Goal: Use online tool/utility: Utilize a website feature to perform a specific function

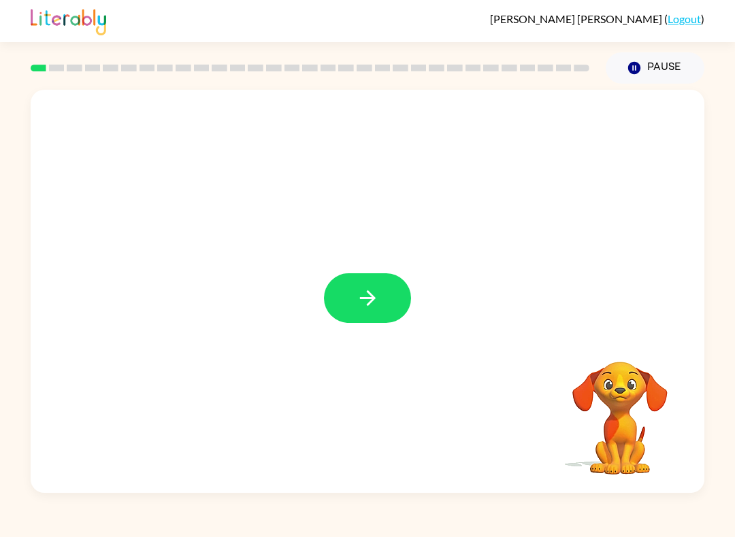
click at [364, 297] on icon "button" at bounding box center [368, 298] width 24 height 24
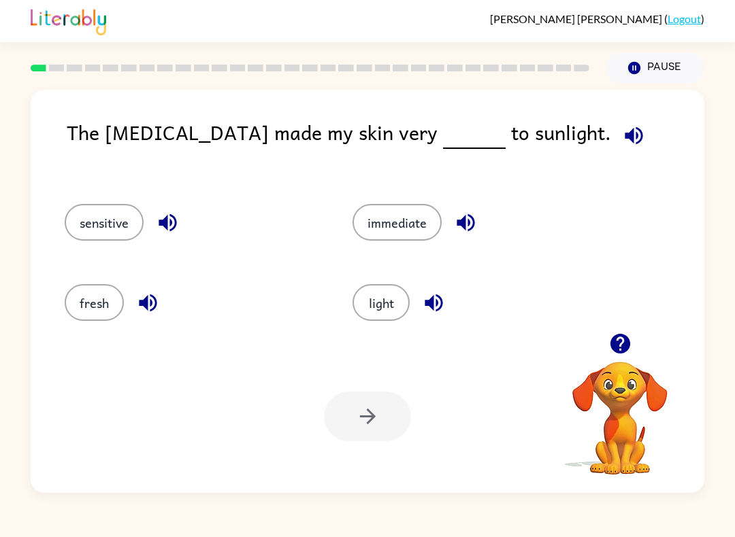
click at [100, 299] on button "fresh" at bounding box center [94, 302] width 59 height 37
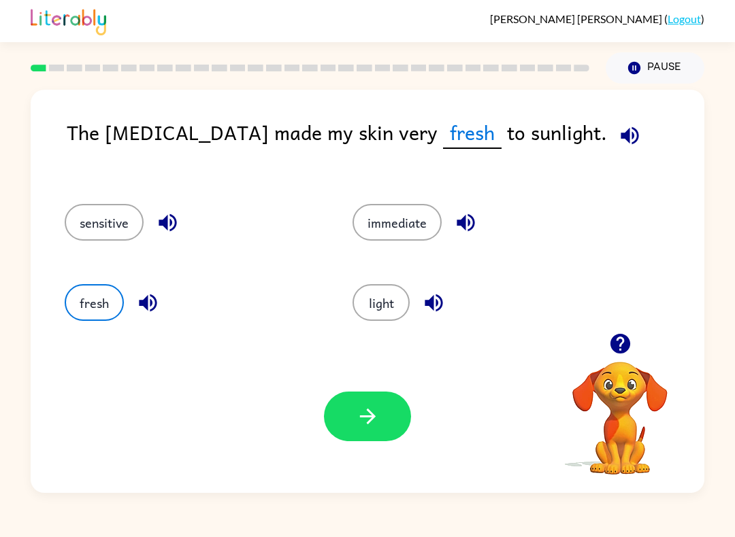
click at [363, 398] on button "button" at bounding box center [367, 417] width 87 height 50
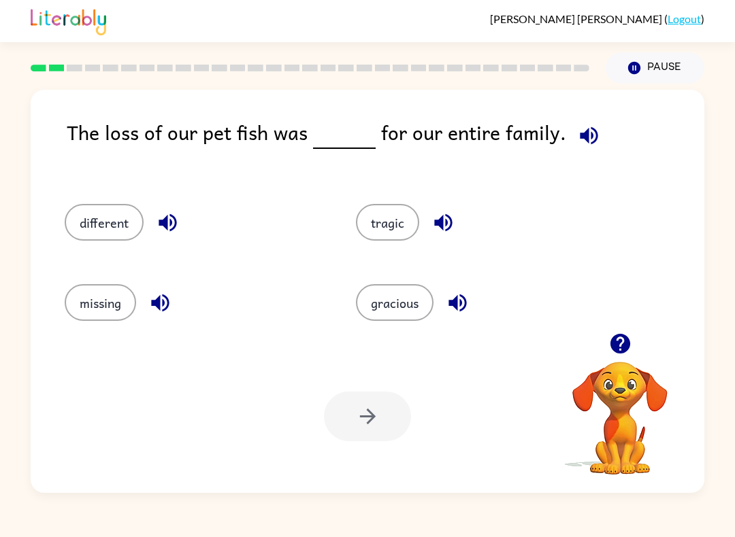
click at [382, 241] on button "tragic" at bounding box center [387, 222] width 63 height 37
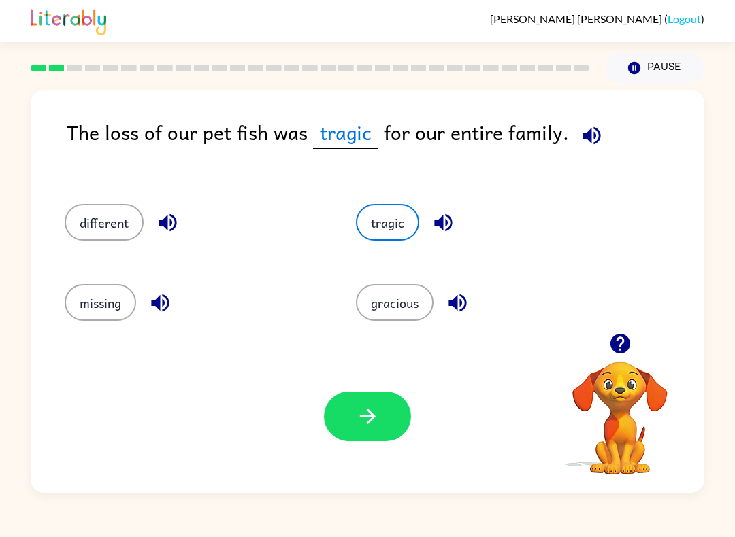
click at [359, 407] on icon "button" at bounding box center [368, 417] width 24 height 24
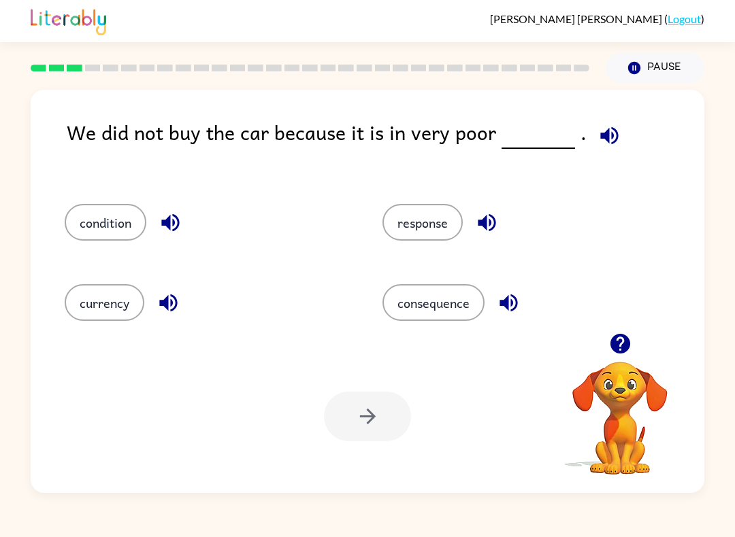
click at [122, 217] on button "condition" at bounding box center [106, 222] width 82 height 37
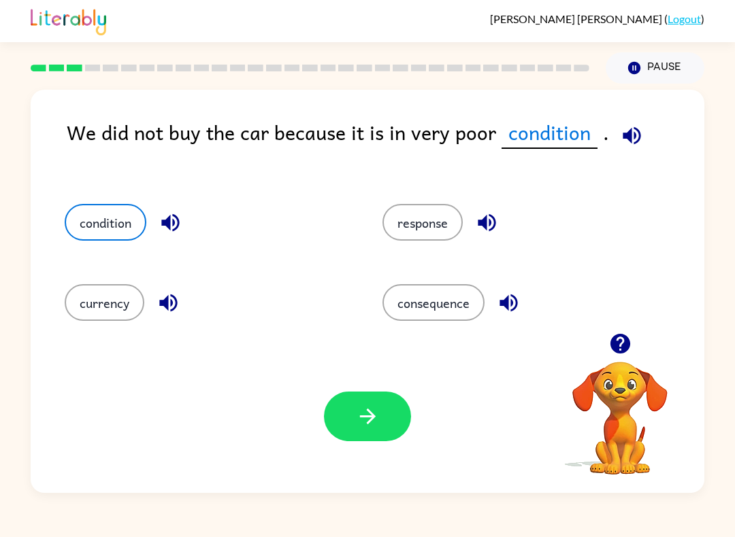
click at [377, 409] on icon "button" at bounding box center [368, 417] width 24 height 24
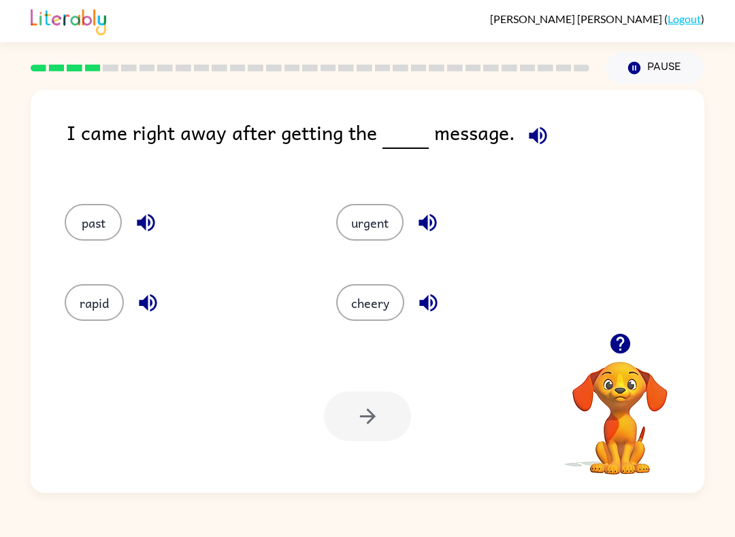
click at [347, 226] on button "urgent" at bounding box center [369, 222] width 67 height 37
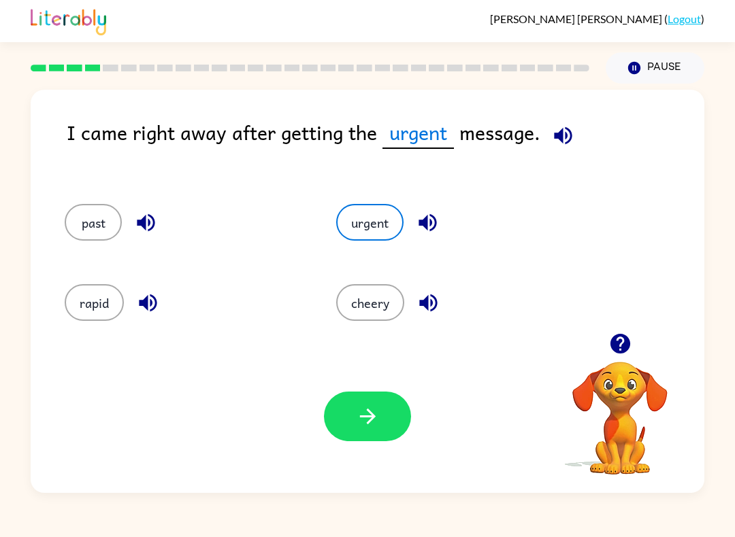
click at [353, 419] on button "button" at bounding box center [367, 417] width 87 height 50
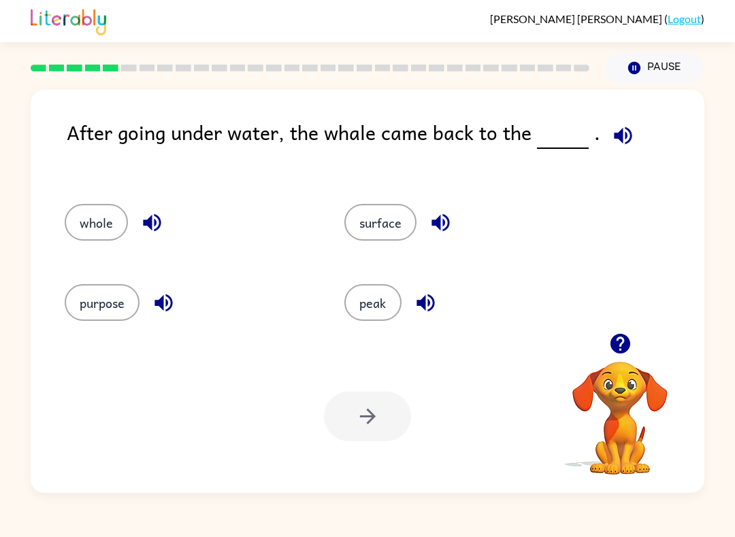
click at [390, 236] on button "surface" at bounding box center [380, 222] width 72 height 37
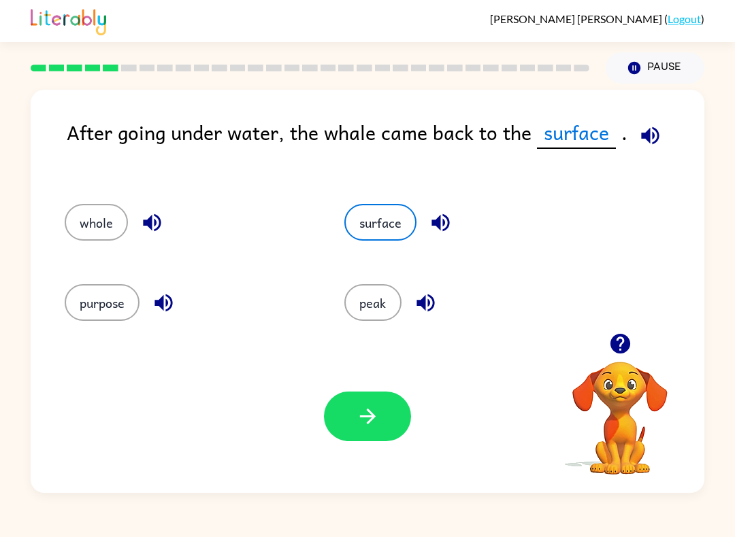
click at [380, 394] on button "button" at bounding box center [367, 417] width 87 height 50
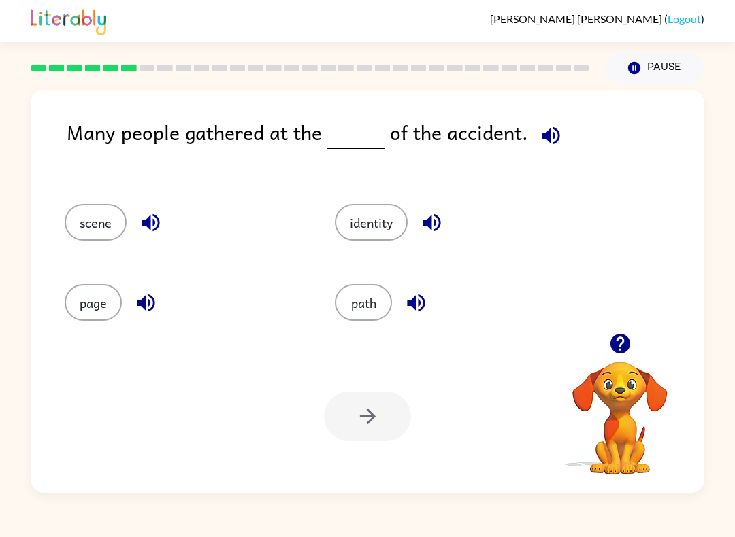
click at [67, 229] on button "scene" at bounding box center [96, 222] width 62 height 37
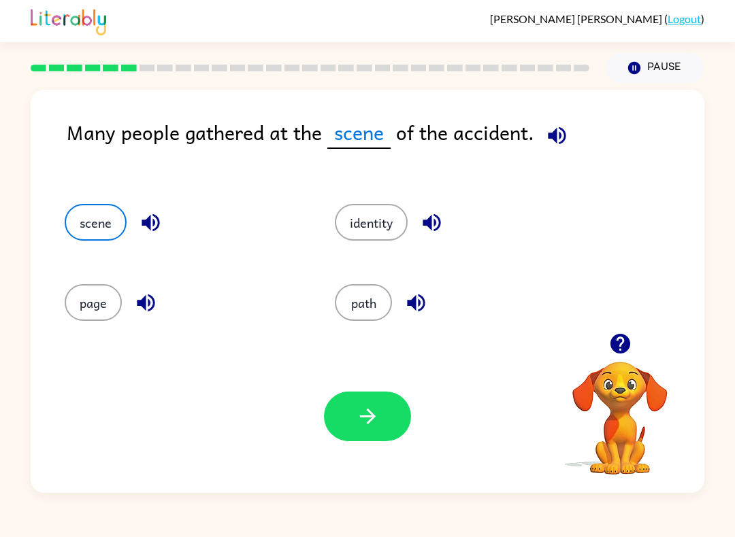
click at [367, 412] on icon "button" at bounding box center [368, 417] width 24 height 24
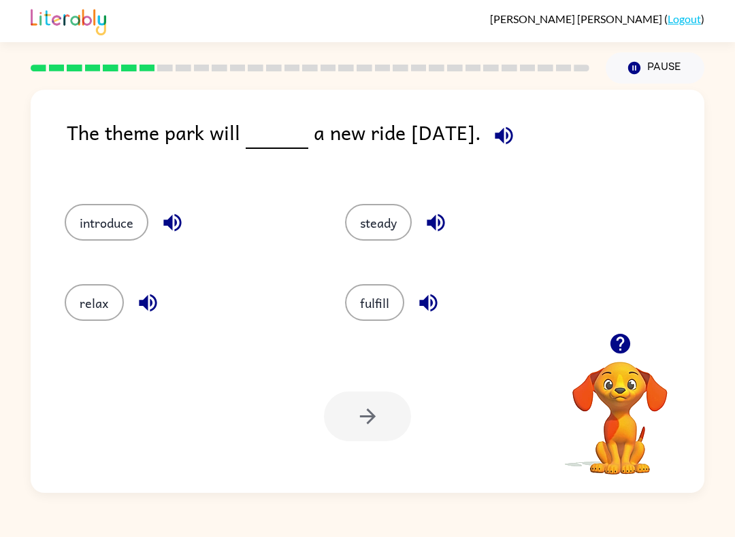
click at [97, 234] on button "introduce" at bounding box center [107, 222] width 84 height 37
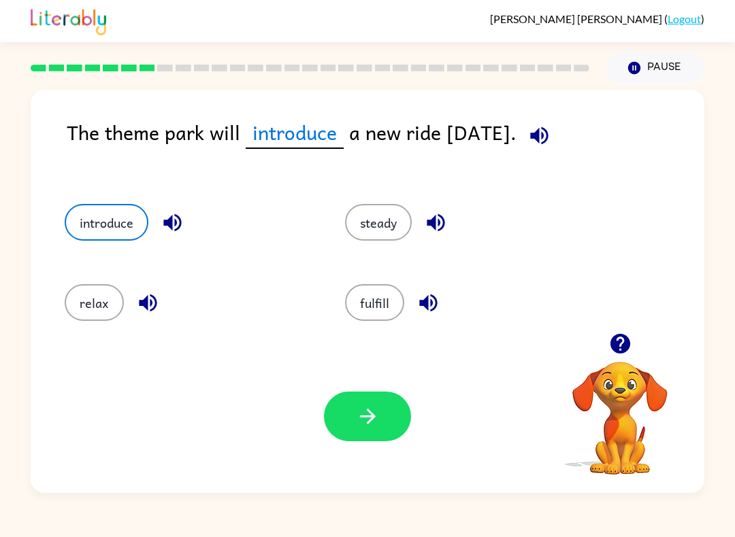
click at [363, 430] on button "button" at bounding box center [367, 417] width 87 height 50
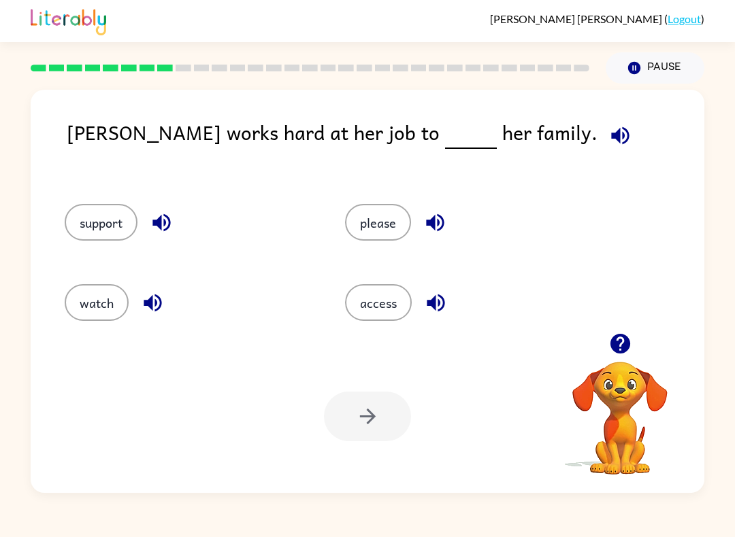
click at [95, 224] on button "support" at bounding box center [101, 222] width 73 height 37
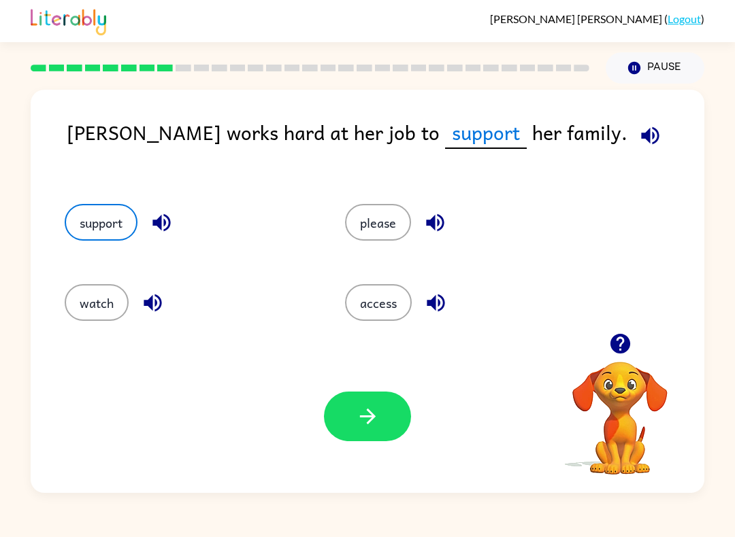
click at [361, 437] on button "button" at bounding box center [367, 417] width 87 height 50
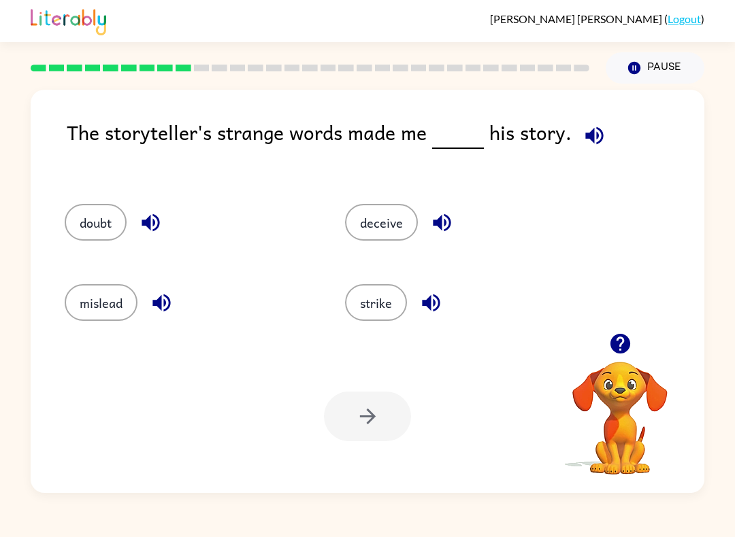
click at [101, 304] on button "mislead" at bounding box center [101, 302] width 73 height 37
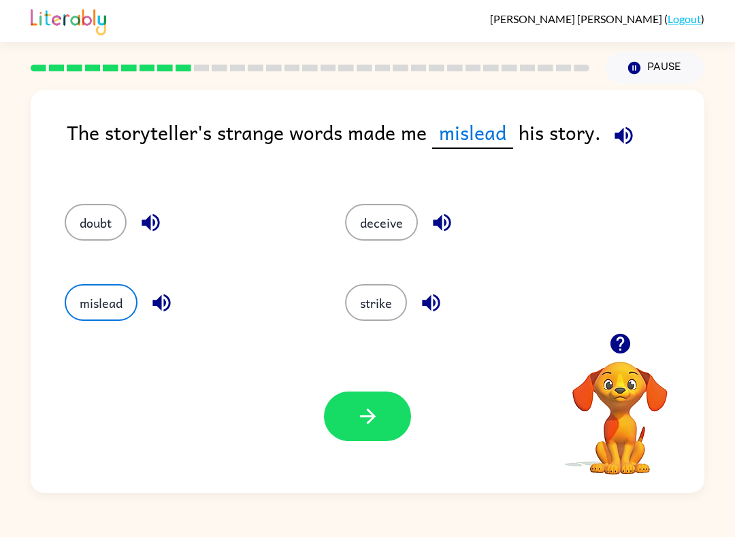
click at [355, 441] on button "button" at bounding box center [367, 417] width 87 height 50
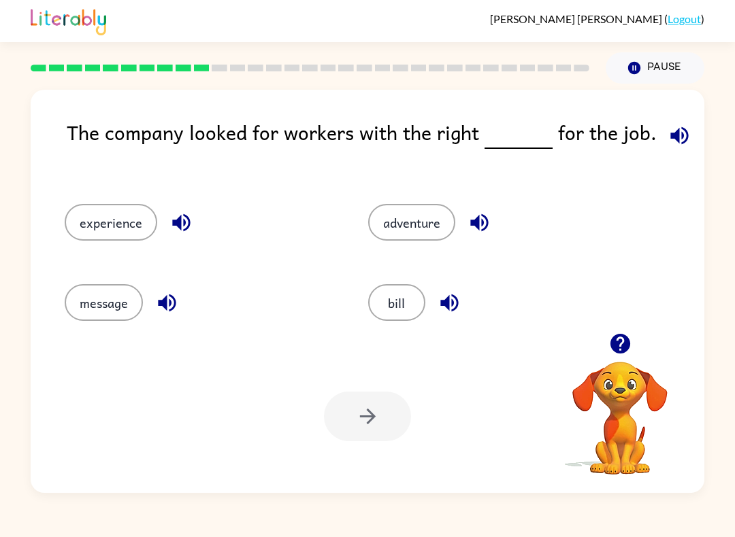
click at [102, 241] on button "experience" at bounding box center [111, 222] width 93 height 37
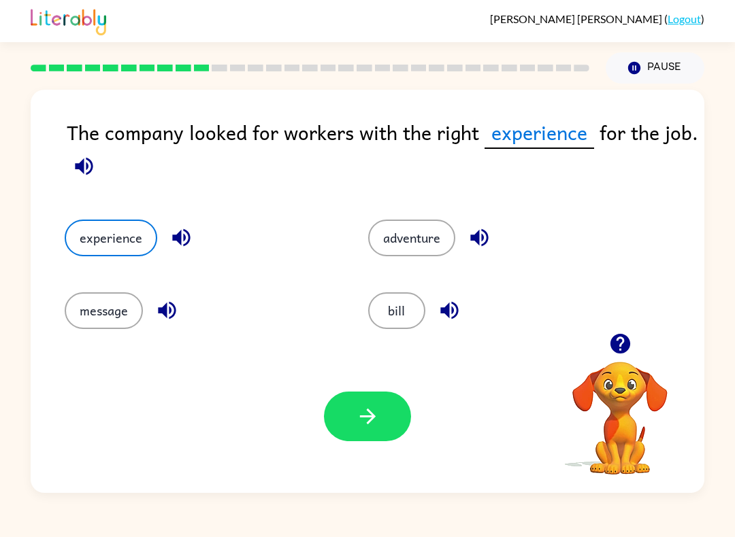
click at [360, 427] on icon "button" at bounding box center [368, 417] width 24 height 24
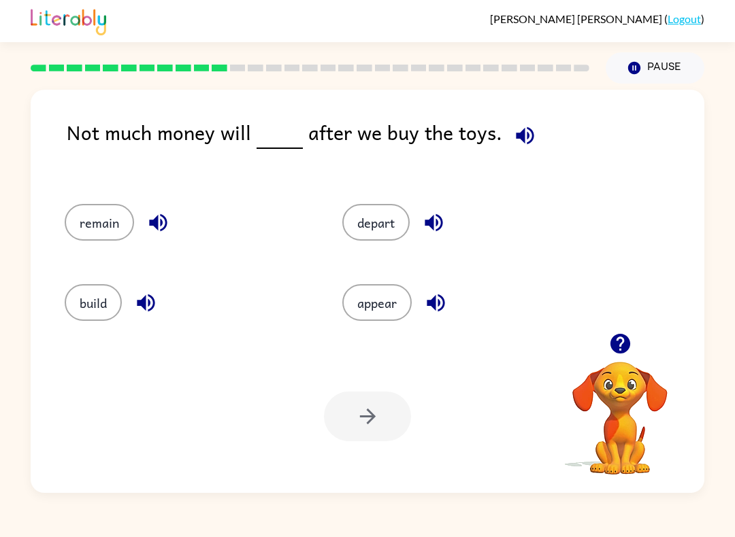
click at [377, 320] on button "appear" at bounding box center [376, 302] width 69 height 37
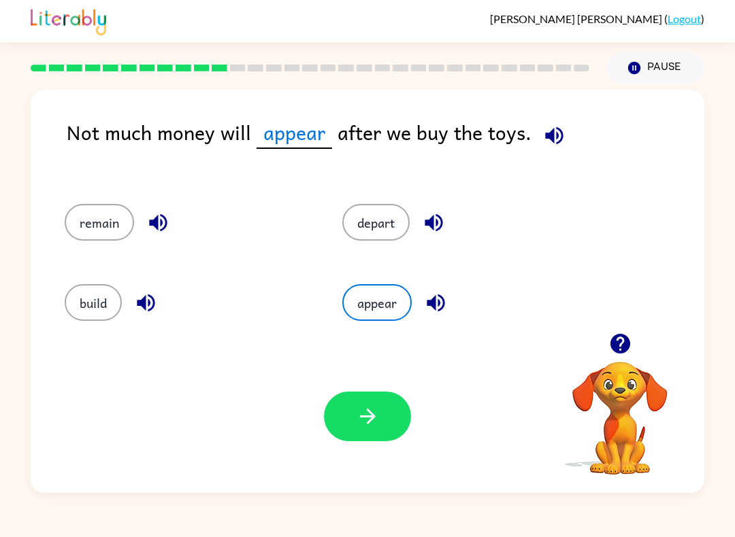
click at [368, 425] on icon "button" at bounding box center [368, 417] width 24 height 24
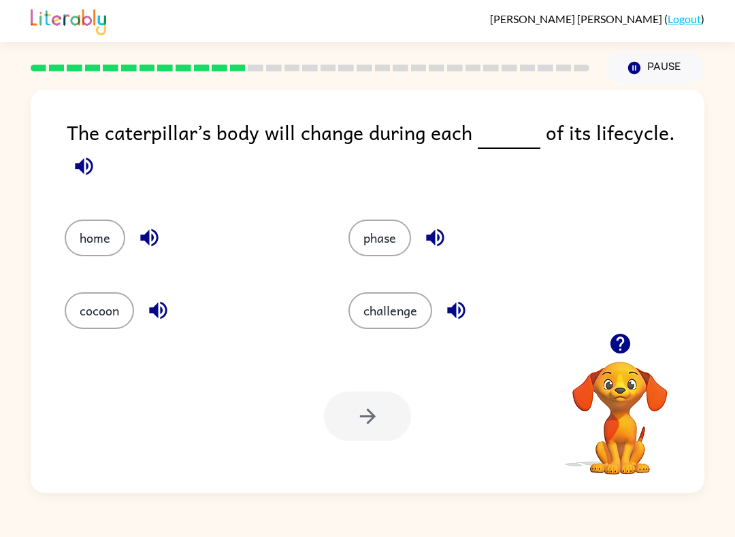
click at [384, 241] on button "phase" at bounding box center [379, 238] width 63 height 37
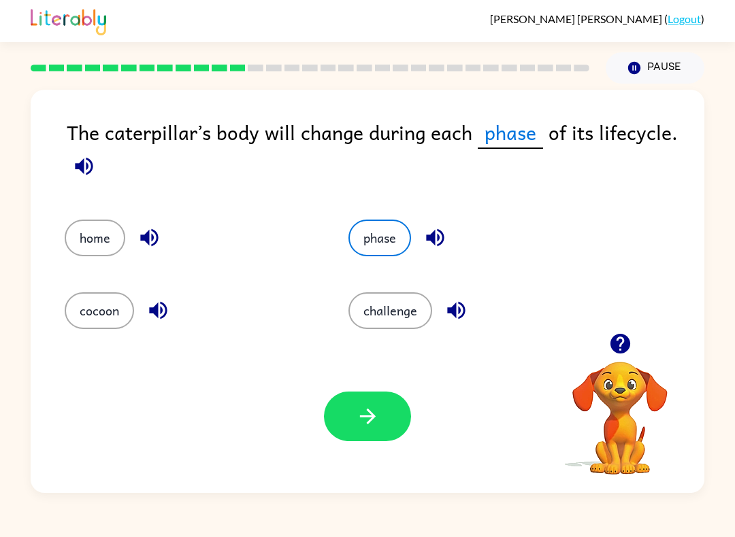
click at [401, 413] on button "button" at bounding box center [367, 417] width 87 height 50
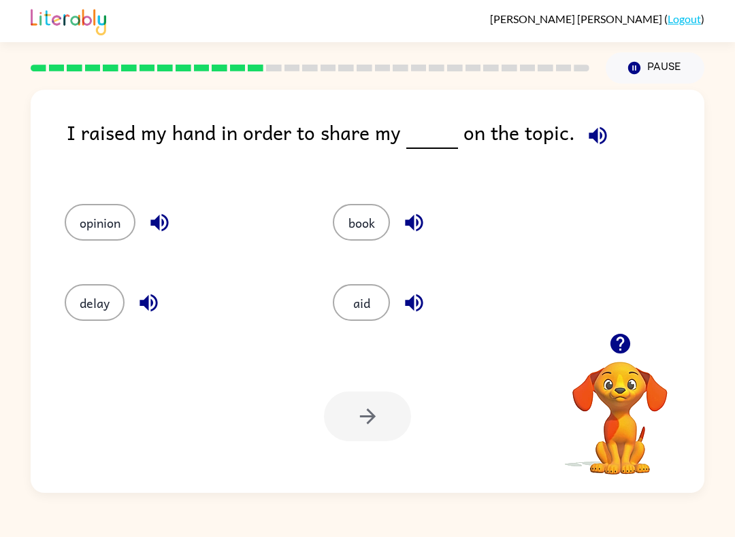
click at [403, 226] on icon "button" at bounding box center [414, 223] width 24 height 24
click at [401, 300] on button "button" at bounding box center [414, 303] width 35 height 35
click at [129, 237] on button "opinion" at bounding box center [100, 222] width 71 height 37
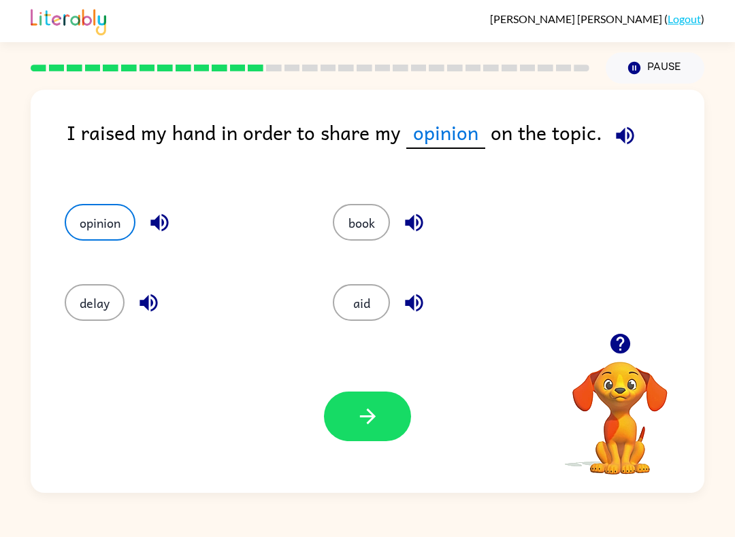
click at [369, 420] on icon "button" at bounding box center [368, 417] width 24 height 24
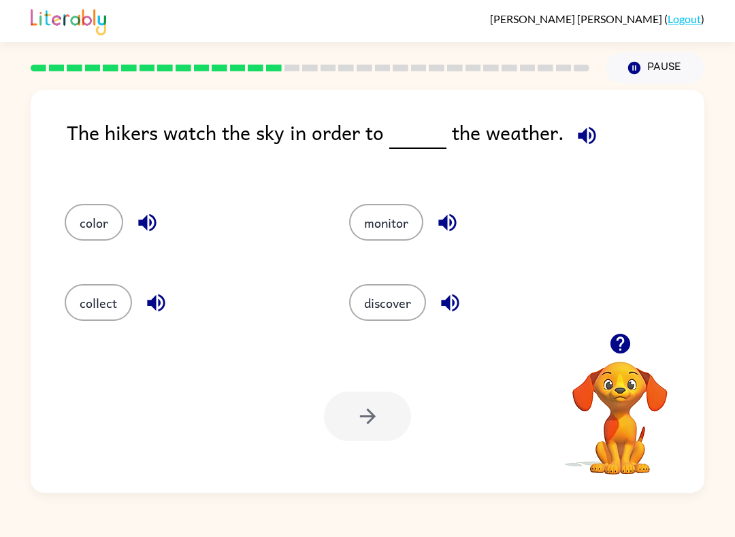
click at [415, 311] on button "discover" at bounding box center [387, 302] width 77 height 37
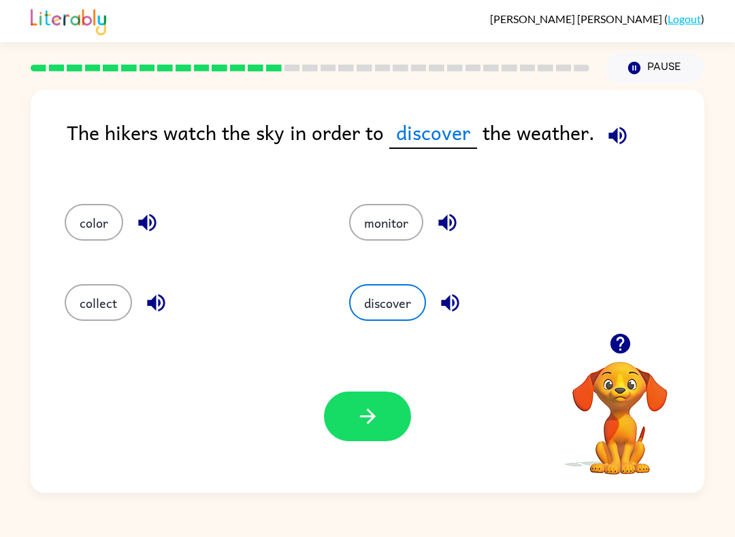
click at [375, 440] on button "button" at bounding box center [367, 417] width 87 height 50
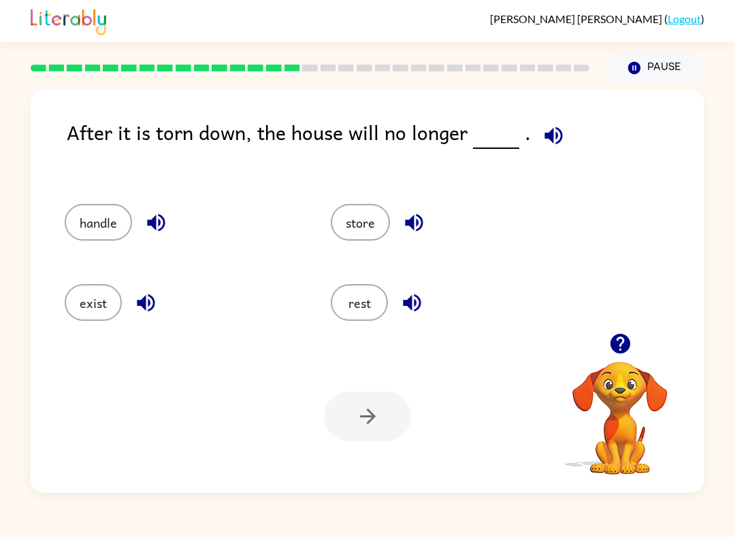
click at [87, 313] on button "exist" at bounding box center [93, 302] width 57 height 37
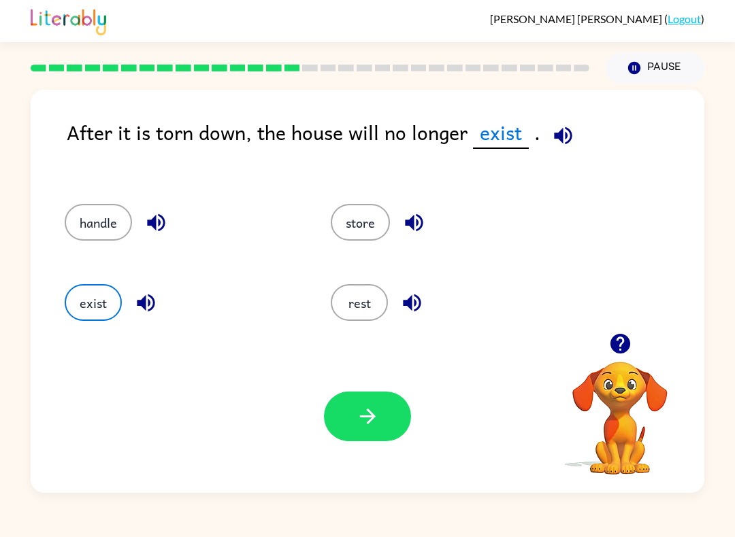
click at [90, 259] on div "exist" at bounding box center [172, 298] width 266 height 80
click at [367, 425] on icon "button" at bounding box center [368, 417] width 24 height 24
click at [82, 226] on button "handle" at bounding box center [98, 222] width 67 height 37
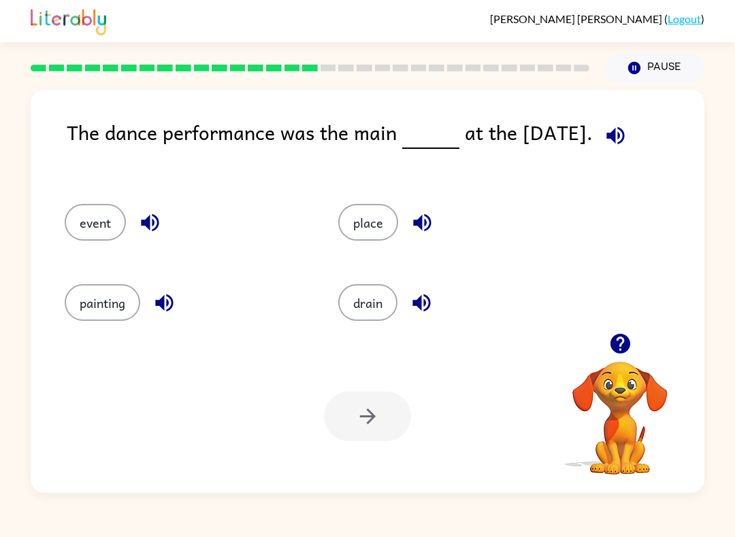
click at [89, 222] on button "event" at bounding box center [95, 222] width 61 height 37
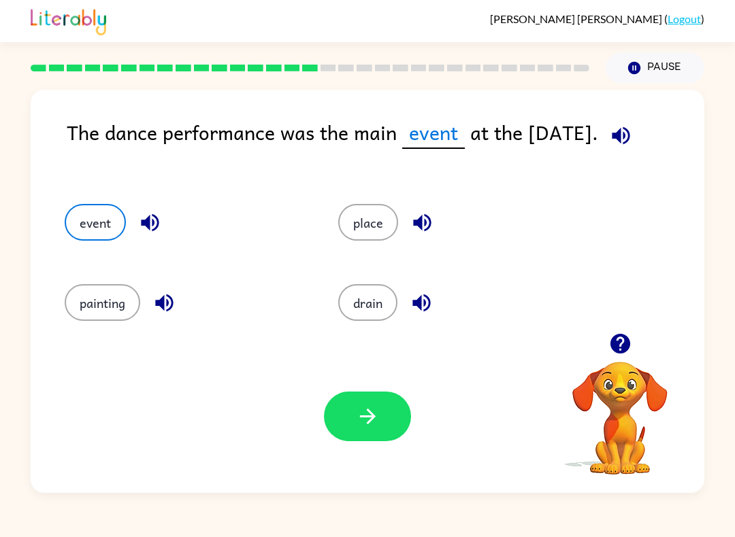
click at [387, 412] on button "button" at bounding box center [367, 417] width 87 height 50
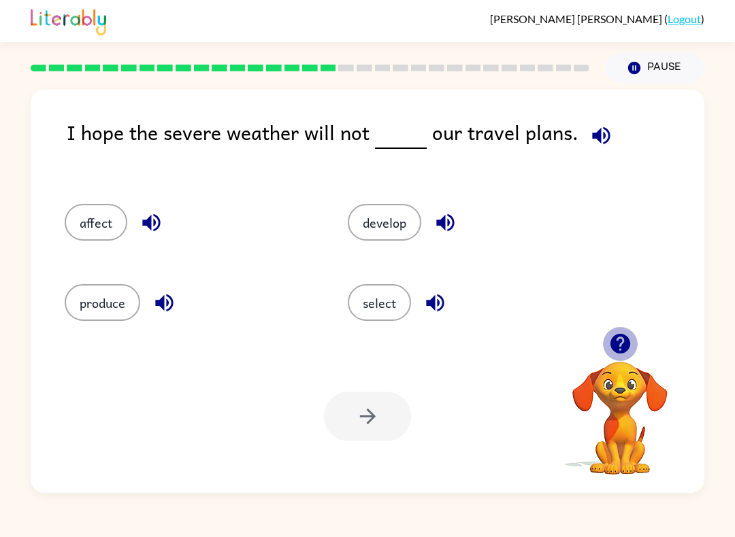
click at [622, 352] on icon "button" at bounding box center [619, 344] width 20 height 20
click at [91, 224] on button "affect" at bounding box center [96, 222] width 63 height 37
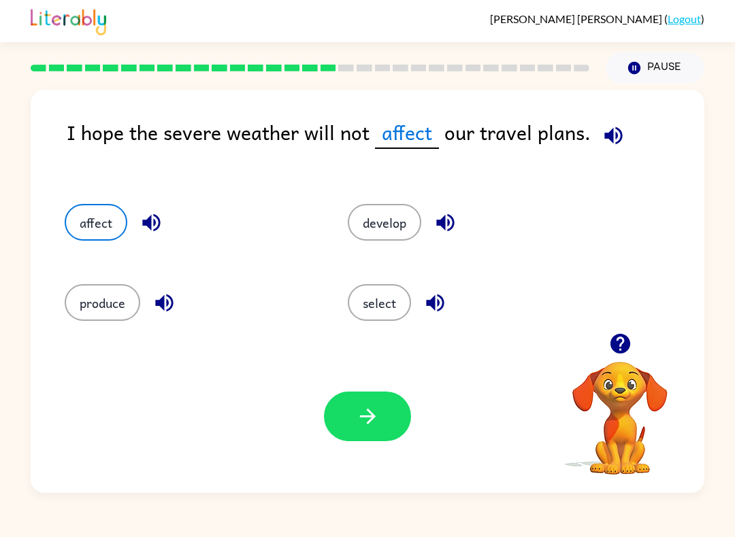
click at [381, 425] on button "button" at bounding box center [367, 417] width 87 height 50
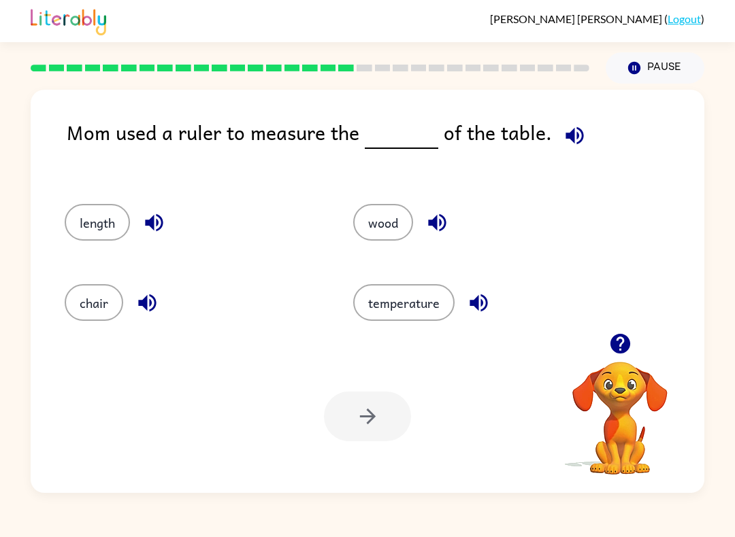
click at [386, 241] on button "wood" at bounding box center [383, 222] width 60 height 37
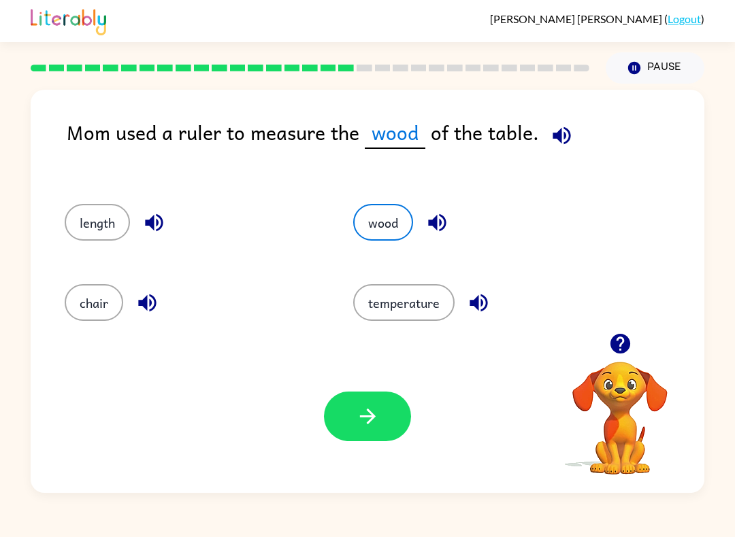
click at [350, 407] on button "button" at bounding box center [367, 417] width 87 height 50
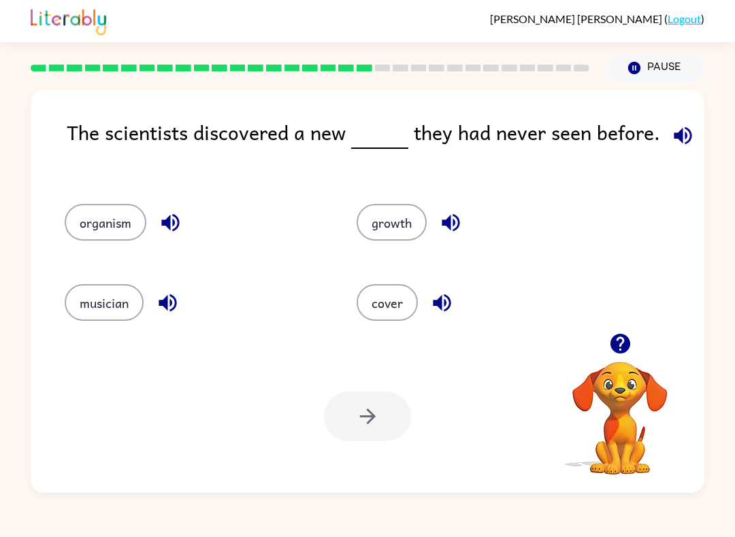
click at [86, 227] on button "organism" at bounding box center [106, 222] width 82 height 37
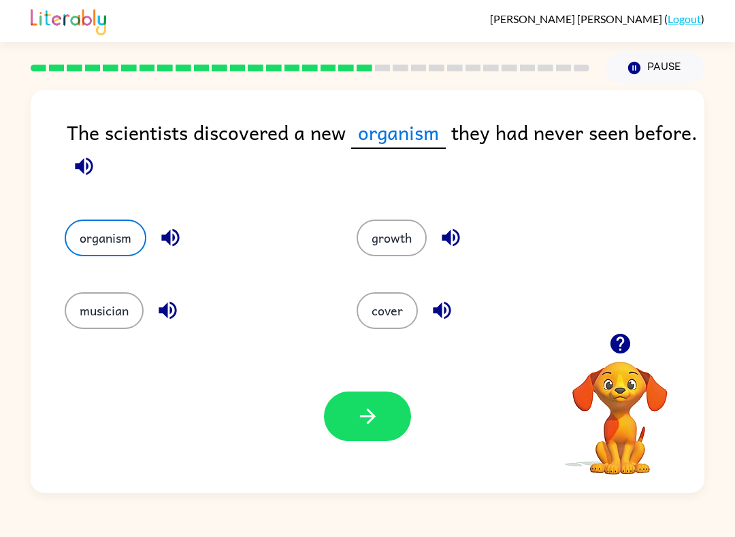
click at [386, 438] on button "button" at bounding box center [367, 417] width 87 height 50
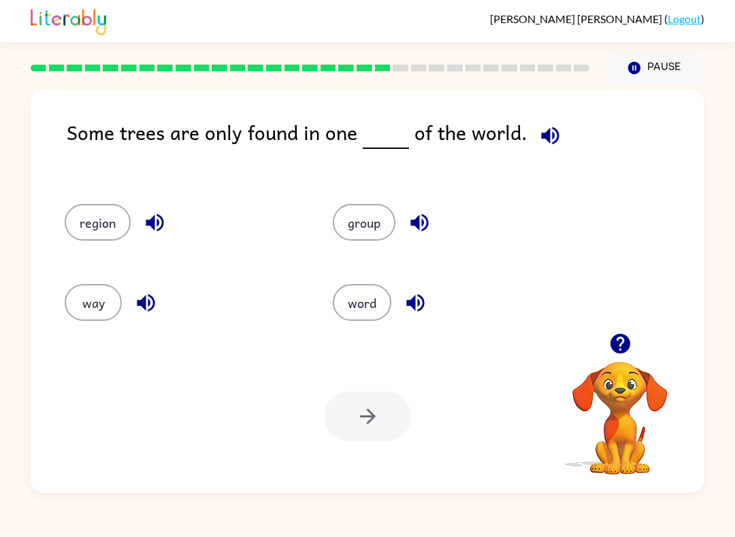
click at [90, 311] on button "way" at bounding box center [93, 302] width 57 height 37
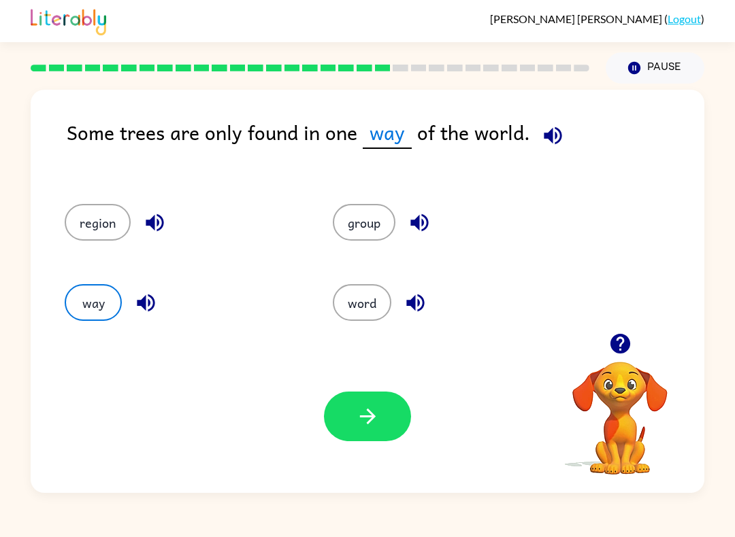
click at [349, 416] on button "button" at bounding box center [367, 417] width 87 height 50
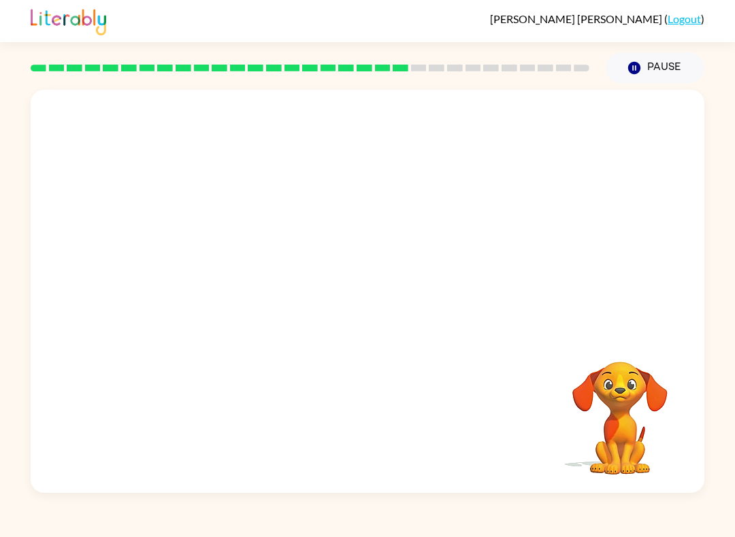
click at [616, 372] on video "Your browser must support playing .mp4 files to use Literably. Please try using…" at bounding box center [620, 409] width 136 height 136
click at [618, 424] on video "Your browser must support playing .mp4 files to use Literably. Please try using…" at bounding box center [620, 409] width 136 height 136
click at [617, 424] on video "Your browser must support playing .mp4 files to use Literably. Please try using…" at bounding box center [620, 409] width 136 height 136
click at [646, 426] on video "Your browser must support playing .mp4 files to use Literably. Please try using…" at bounding box center [620, 409] width 136 height 136
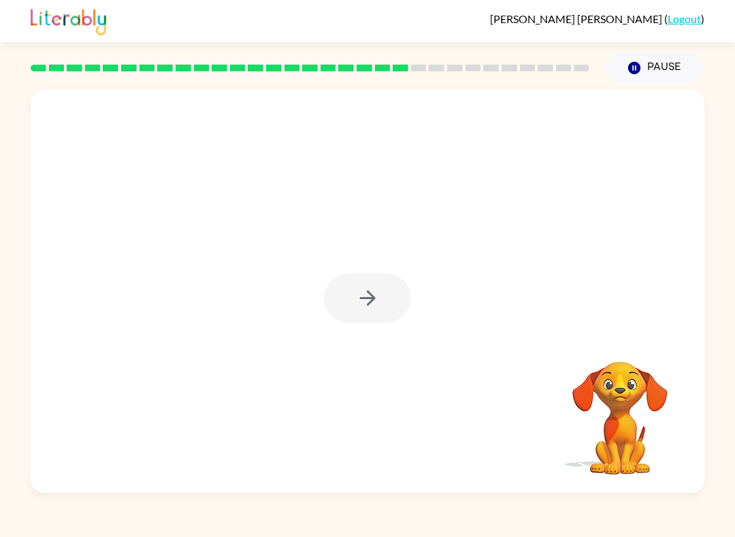
click at [373, 304] on div at bounding box center [367, 298] width 87 height 50
click at [396, 341] on div at bounding box center [367, 291] width 673 height 403
click at [385, 316] on button "button" at bounding box center [367, 298] width 87 height 50
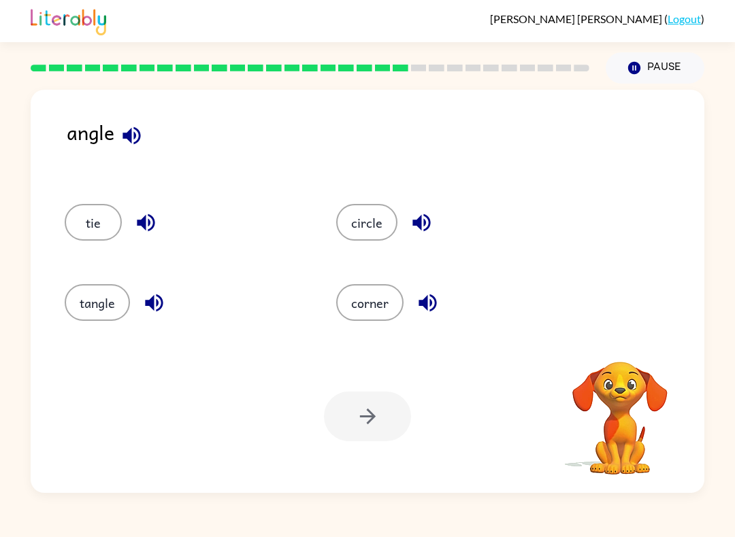
click at [391, 299] on button "corner" at bounding box center [369, 302] width 67 height 37
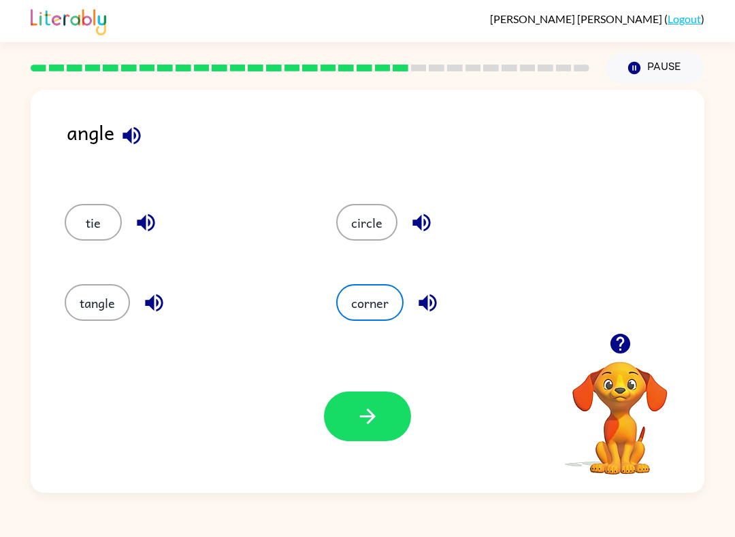
click at [403, 433] on button "button" at bounding box center [367, 417] width 87 height 50
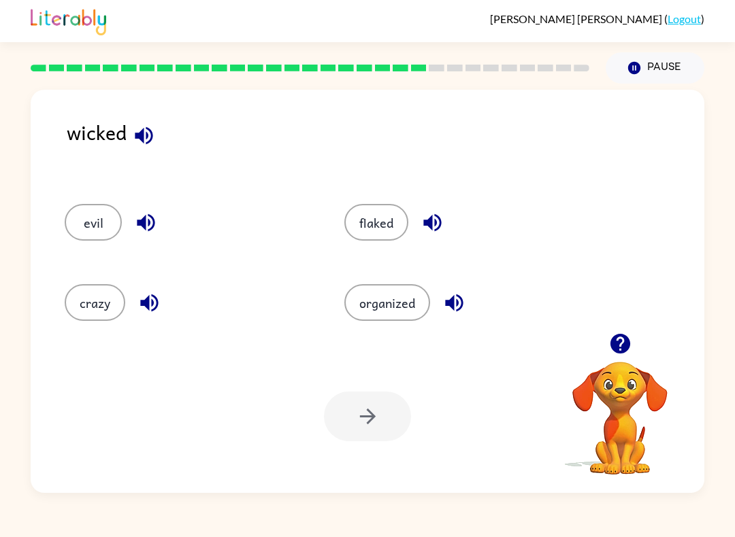
click at [350, 236] on button "flaked" at bounding box center [376, 222] width 64 height 37
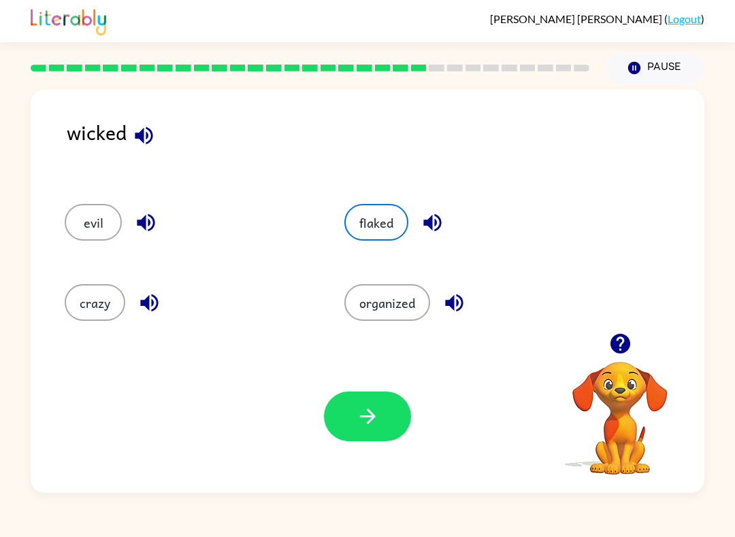
click at [69, 220] on button "evil" at bounding box center [93, 222] width 57 height 37
click at [371, 414] on icon "button" at bounding box center [367, 417] width 16 height 16
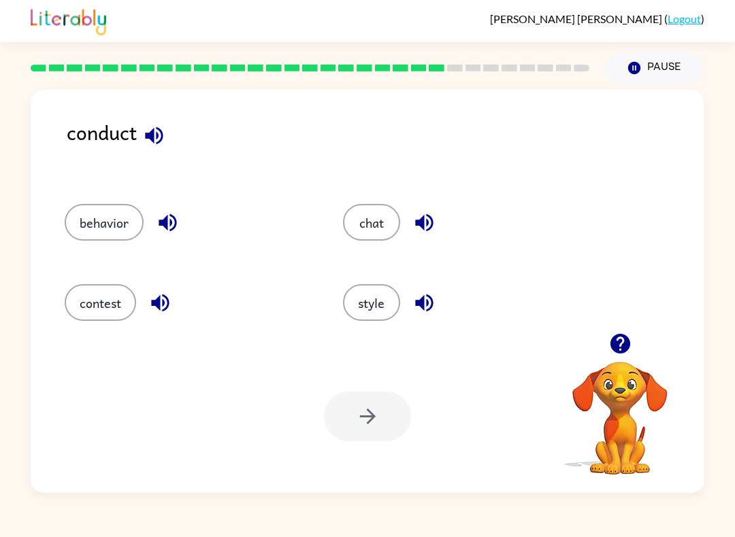
click at [88, 220] on button "behavior" at bounding box center [104, 222] width 79 height 37
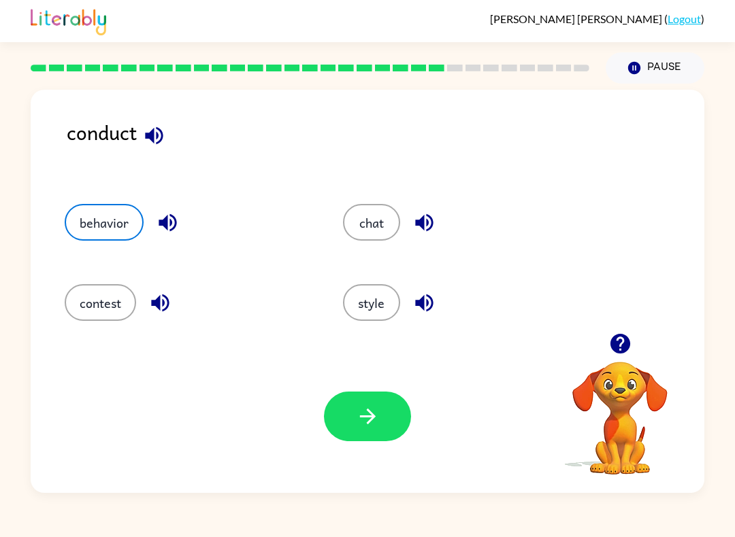
click at [386, 426] on button "button" at bounding box center [367, 417] width 87 height 50
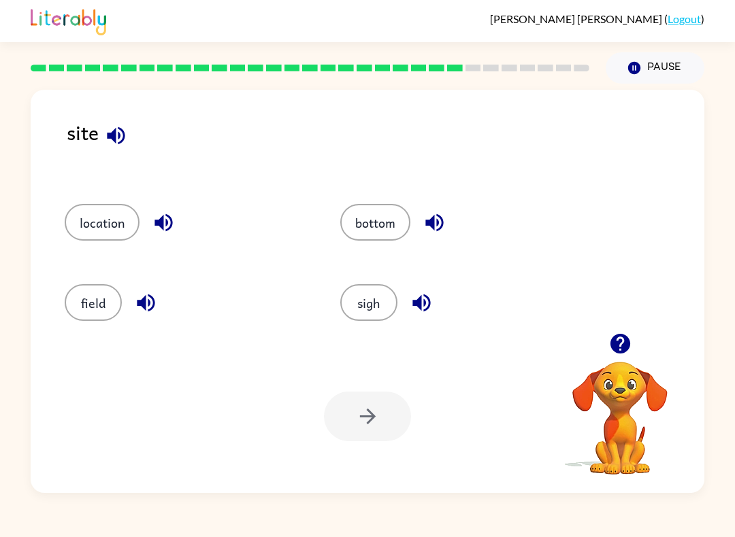
click at [345, 284] on div "sigh" at bounding box center [451, 298] width 275 height 80
click at [382, 318] on button "sigh" at bounding box center [368, 302] width 57 height 37
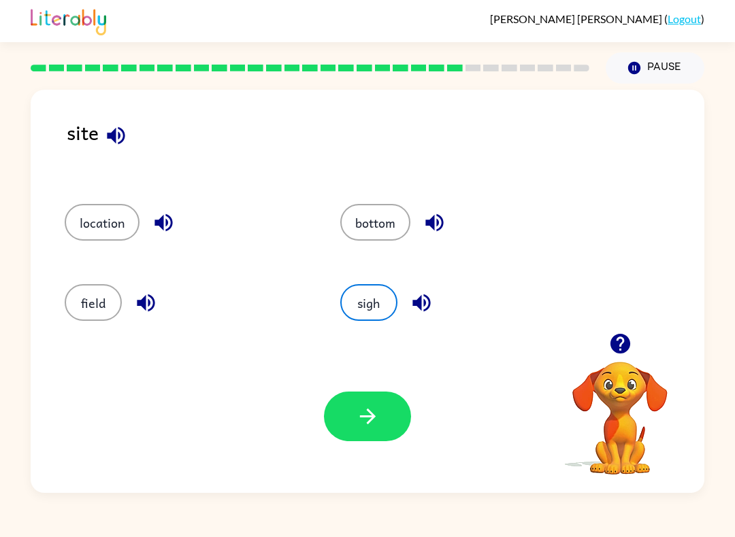
click at [371, 418] on icon "button" at bounding box center [367, 417] width 16 height 16
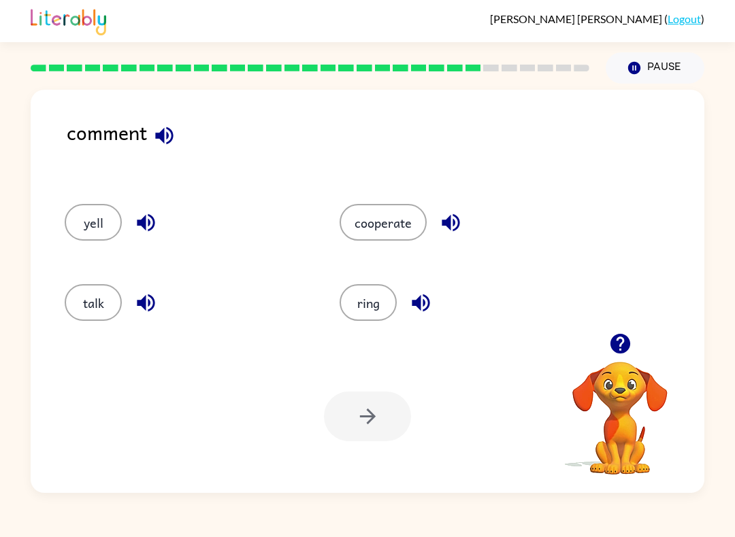
click at [85, 309] on button "talk" at bounding box center [93, 302] width 57 height 37
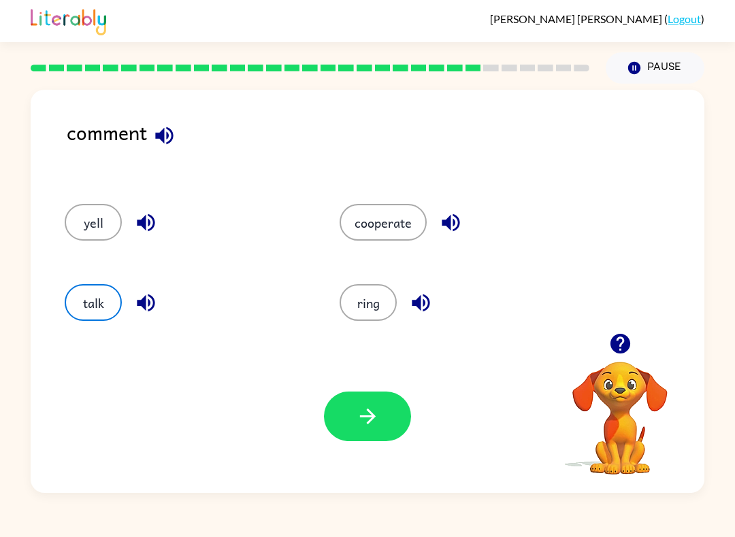
click at [373, 417] on icon "button" at bounding box center [367, 417] width 16 height 16
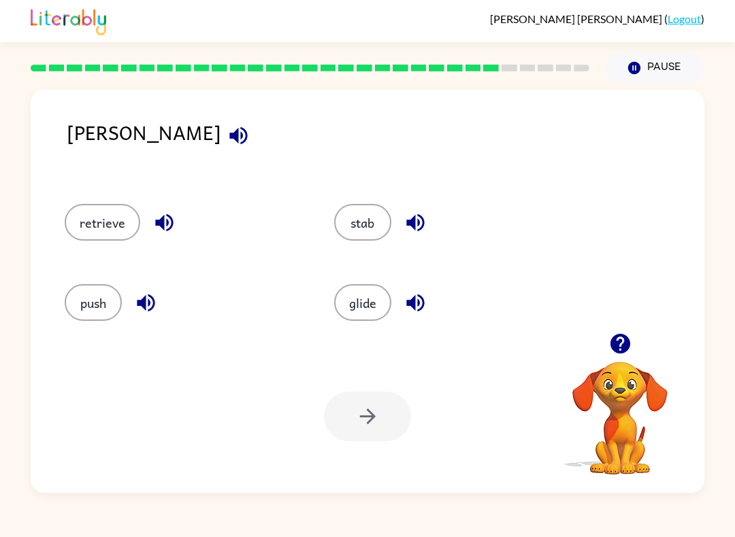
click at [367, 192] on div "stab" at bounding box center [442, 218] width 269 height 80
click at [95, 218] on button "retrieve" at bounding box center [102, 222] width 75 height 37
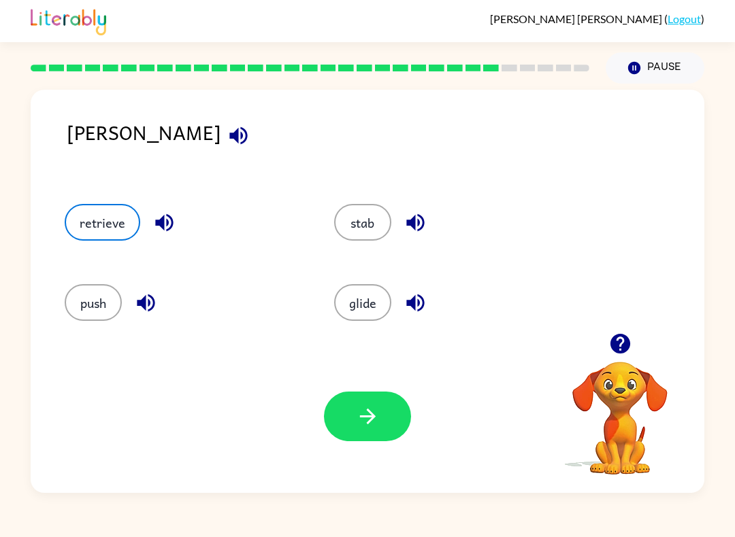
click at [381, 428] on button "button" at bounding box center [367, 417] width 87 height 50
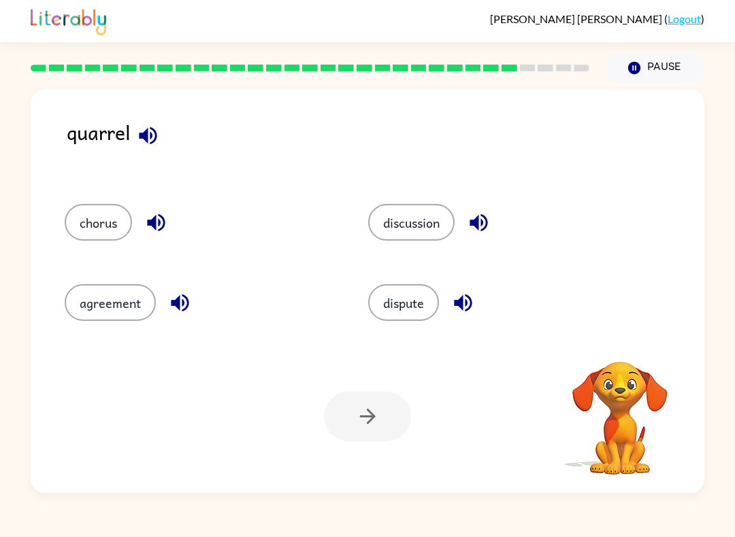
click at [394, 230] on button "discussion" at bounding box center [411, 222] width 86 height 37
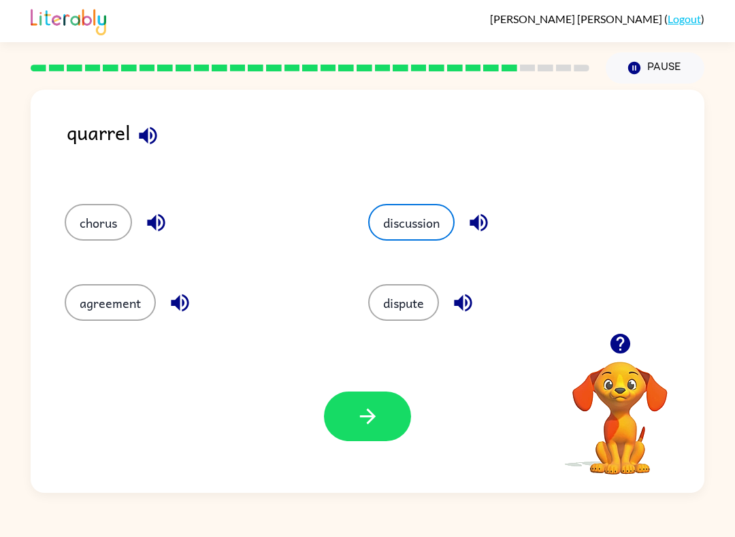
click at [360, 425] on icon "button" at bounding box center [368, 417] width 24 height 24
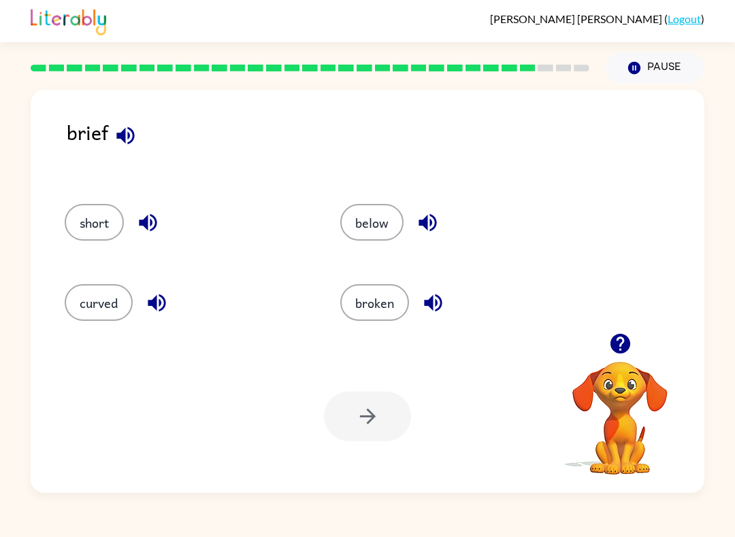
click at [103, 230] on button "short" at bounding box center [94, 222] width 59 height 37
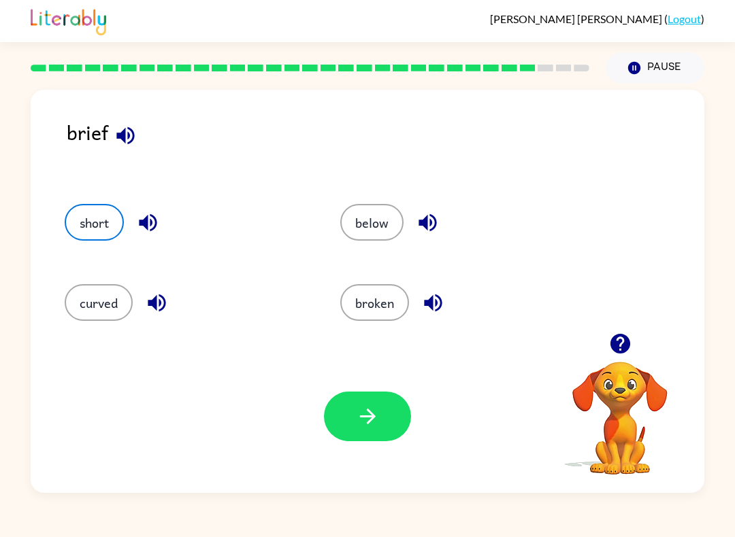
click at [375, 420] on icon "button" at bounding box center [368, 417] width 24 height 24
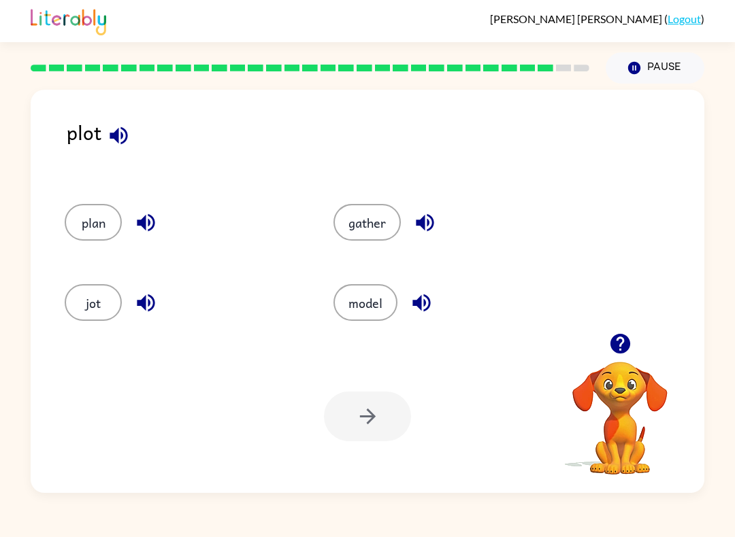
click at [96, 222] on button "plan" at bounding box center [93, 222] width 57 height 37
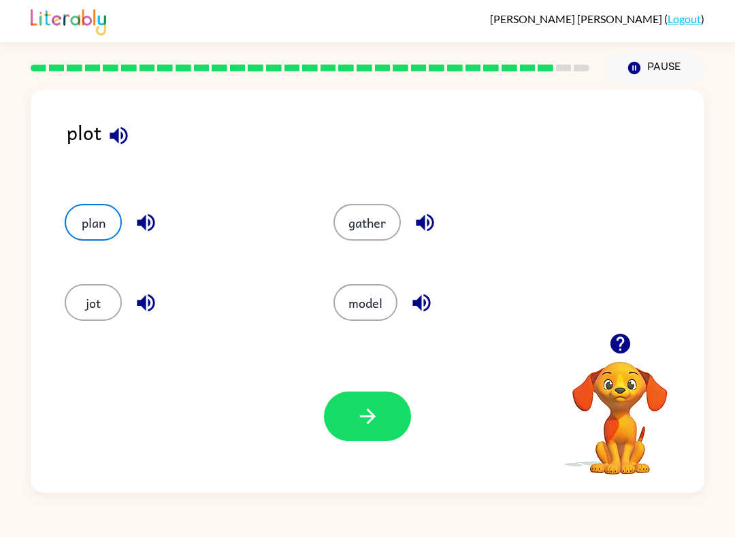
click at [367, 313] on button "model" at bounding box center [365, 302] width 64 height 37
click at [375, 433] on button "button" at bounding box center [367, 417] width 87 height 50
click at [365, 422] on div at bounding box center [367, 417] width 87 height 50
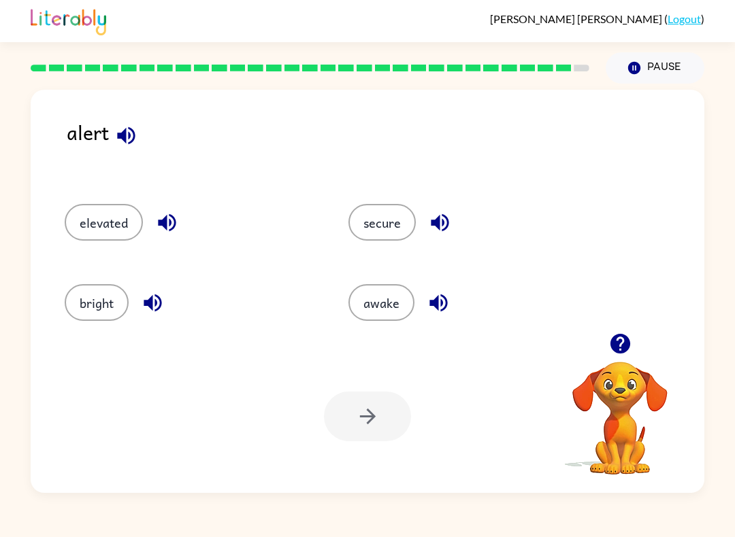
click at [390, 228] on button "secure" at bounding box center [381, 222] width 67 height 37
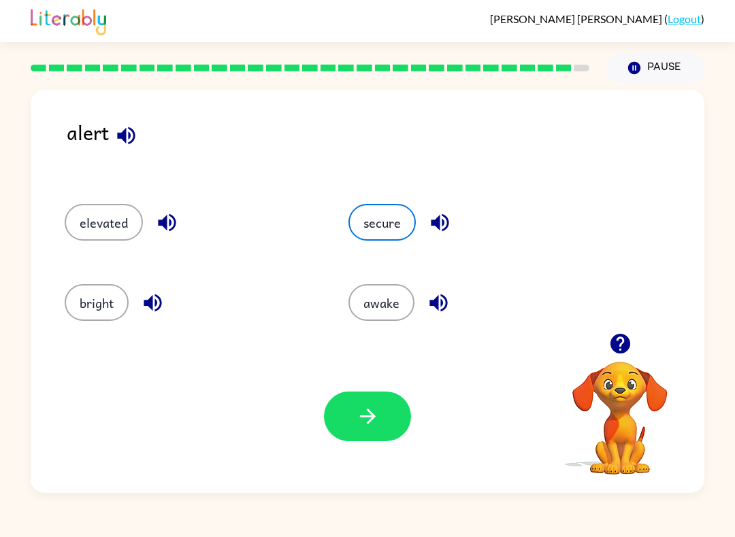
click at [360, 433] on button "button" at bounding box center [367, 417] width 87 height 50
